Goal: Task Accomplishment & Management: Use online tool/utility

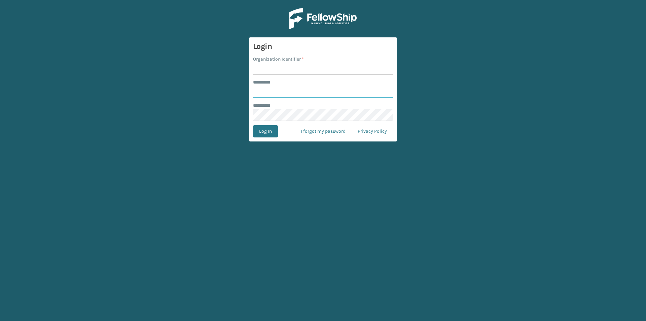
type input "****"
click at [280, 67] on input "Organization Identifier *" at bounding box center [323, 69] width 140 height 12
type input "Foamtex"
click at [266, 129] on button "Log In" at bounding box center [265, 131] width 25 height 12
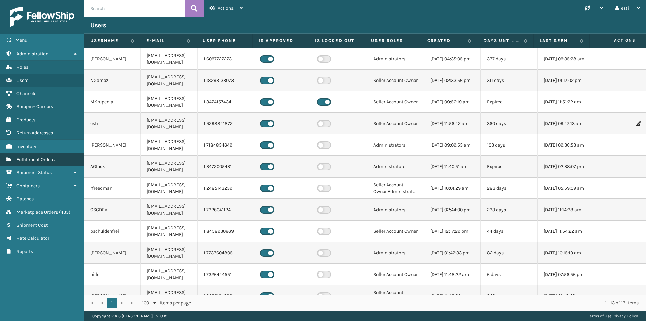
click at [44, 160] on span "Fulfillment Orders" at bounding box center [35, 159] width 38 height 6
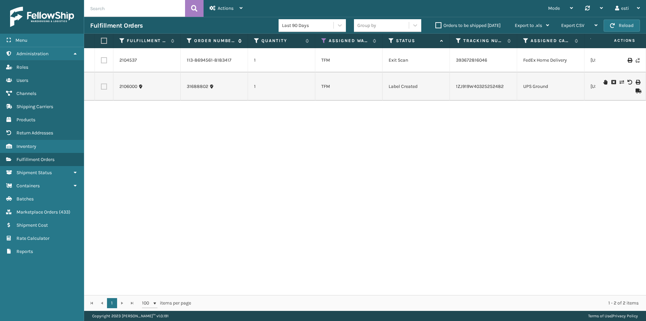
click at [188, 40] on icon at bounding box center [189, 41] width 5 height 6
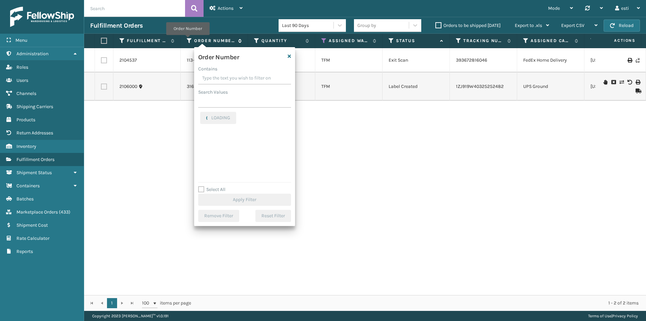
click at [188, 40] on icon at bounding box center [189, 41] width 5 height 6
click at [217, 74] on input "Contains" at bounding box center [244, 78] width 93 height 12
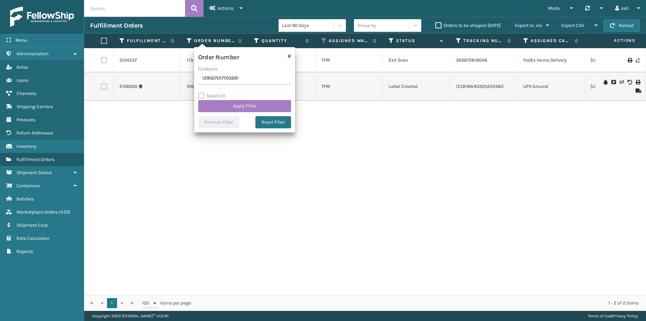
type input "129027017703261"
click at [230, 100] on div "Select All Apply Filter" at bounding box center [244, 102] width 93 height 20
click at [231, 106] on button "Apply Filter" at bounding box center [244, 106] width 93 height 12
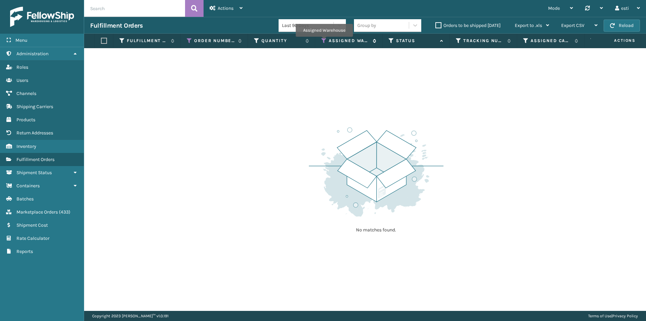
click at [324, 41] on icon at bounding box center [323, 41] width 5 height 6
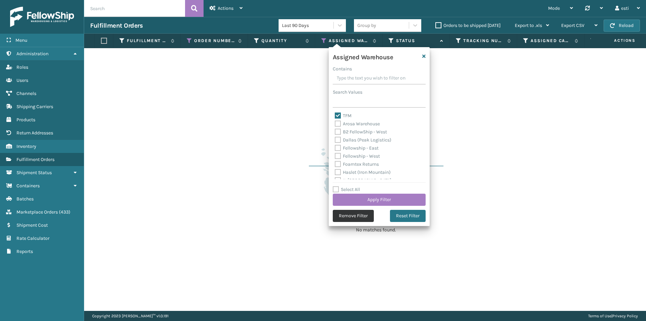
click at [354, 217] on button "Remove Filter" at bounding box center [353, 216] width 41 height 12
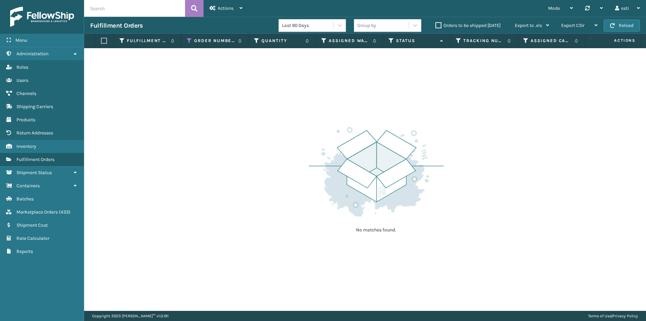
click at [439, 24] on label "Orders to be shipped [DATE]" at bounding box center [467, 26] width 65 height 6
click at [436, 24] on input "Orders to be shipped [DATE]" at bounding box center [435, 24] width 0 height 4
click at [439, 24] on label "Orders to be shipped [DATE]" at bounding box center [467, 26] width 65 height 6
click at [436, 24] on input "Orders to be shipped [DATE]" at bounding box center [435, 24] width 0 height 4
click at [190, 39] on icon at bounding box center [189, 41] width 5 height 6
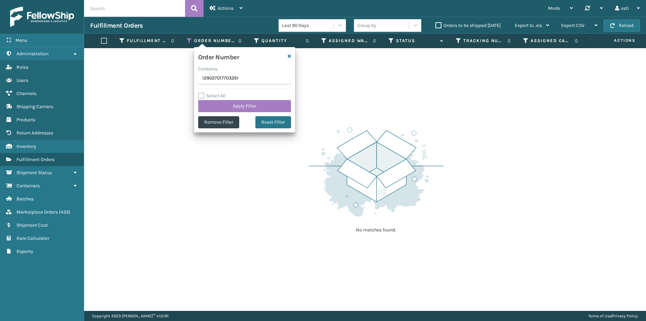
drag, startPoint x: 248, startPoint y: 75, endPoint x: 164, endPoint y: 79, distance: 84.2
click at [164, 79] on section "Fulfillment Orders Last 90 Days Group by Orders to be shipped [DATE] Export to …" at bounding box center [365, 164] width 562 height 294
type input "129027018204724"
click at [231, 103] on button "Apply Filter" at bounding box center [244, 106] width 93 height 12
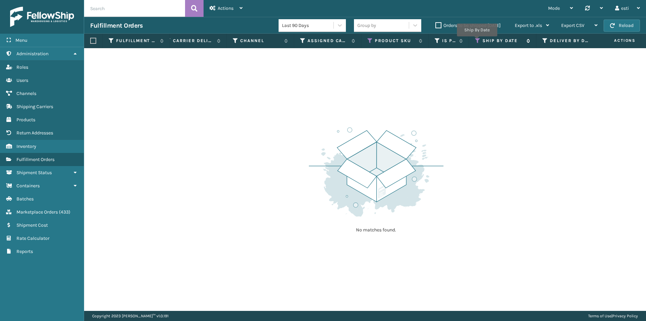
click at [477, 41] on icon at bounding box center [477, 41] width 5 height 6
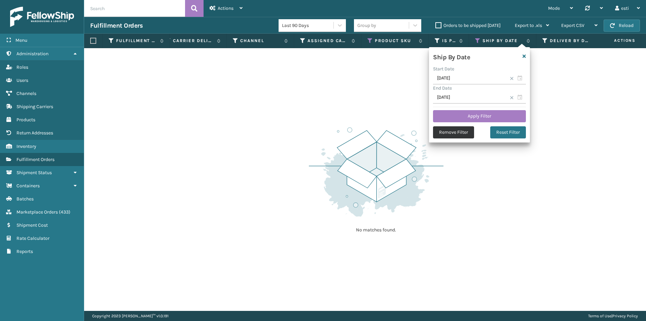
click at [452, 131] on button "Remove Filter" at bounding box center [453, 132] width 41 height 12
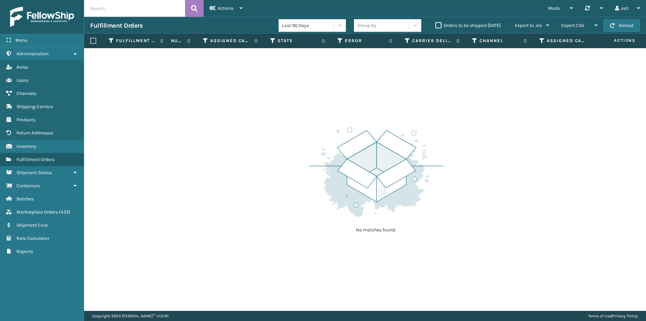
scroll to position [0, 408]
click at [405, 39] on icon at bounding box center [404, 41] width 5 height 6
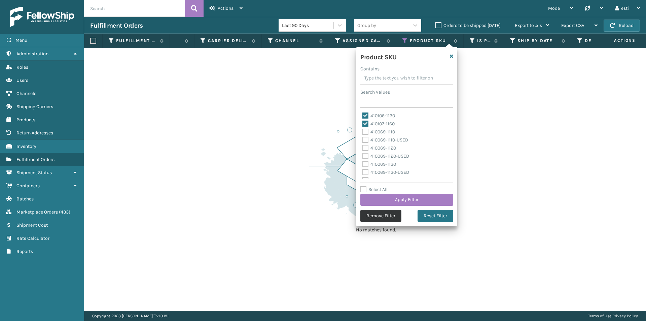
click at [390, 213] on button "Remove Filter" at bounding box center [380, 216] width 41 height 12
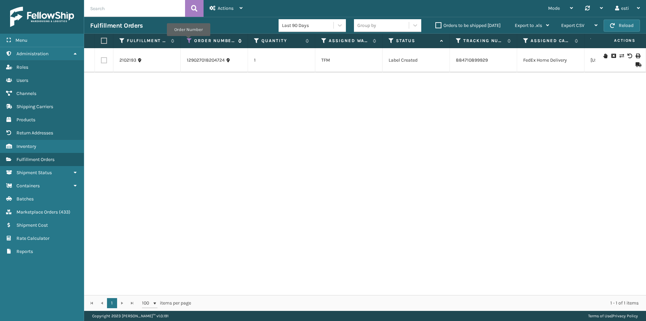
click at [188, 41] on icon at bounding box center [189, 41] width 5 height 6
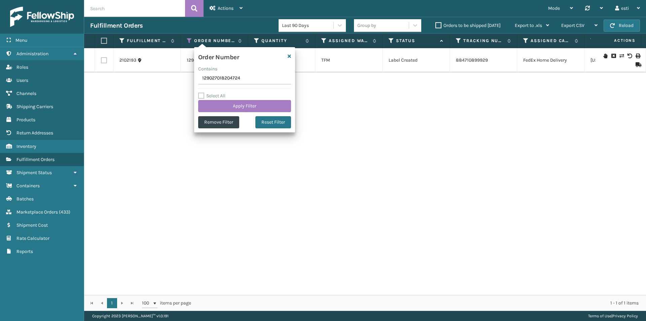
drag, startPoint x: 250, startPoint y: 78, endPoint x: 168, endPoint y: 77, distance: 82.4
click at [169, 74] on section "Fulfillment Orders Last 90 Days Group by Orders to be shipped [DATE] Export to …" at bounding box center [365, 164] width 562 height 294
type input "129027120342036"
click at [212, 101] on button "Apply Filter" at bounding box center [244, 106] width 93 height 12
